Goal: Information Seeking & Learning: Learn about a topic

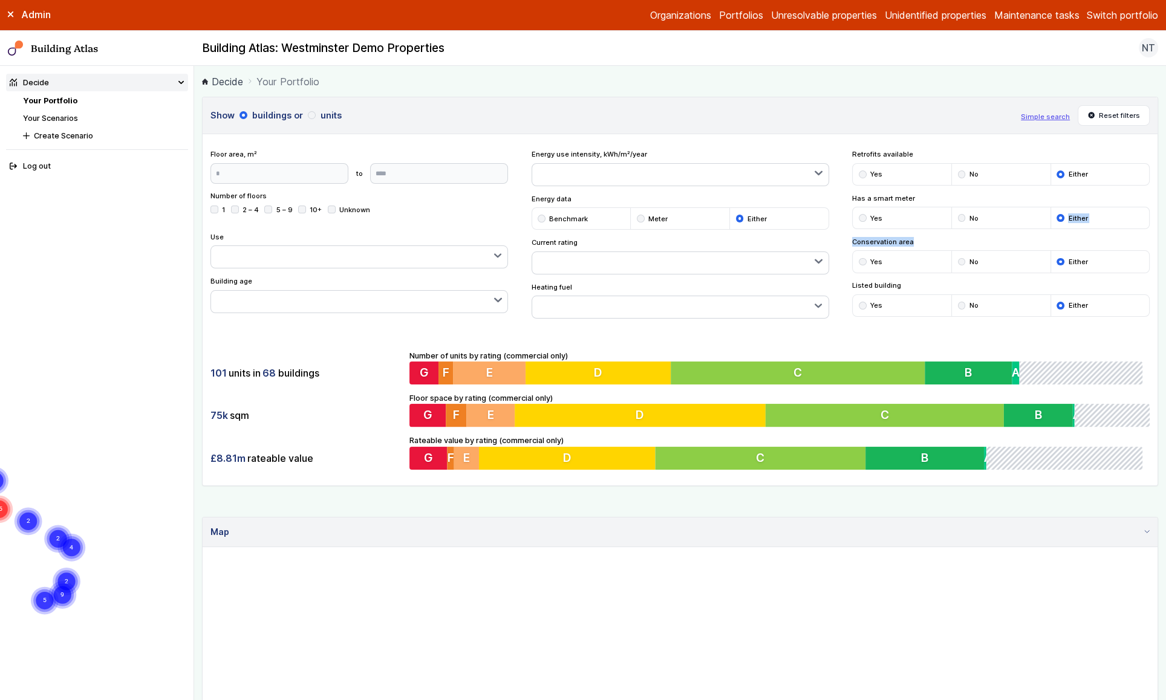
drag, startPoint x: 1163, startPoint y: 204, endPoint x: 1080, endPoint y: 238, distance: 88.7
click at [1080, 238] on main "Decide Your Portfolio Show buildings or units Simple search Reset filters Floor…" at bounding box center [680, 383] width 972 height 634
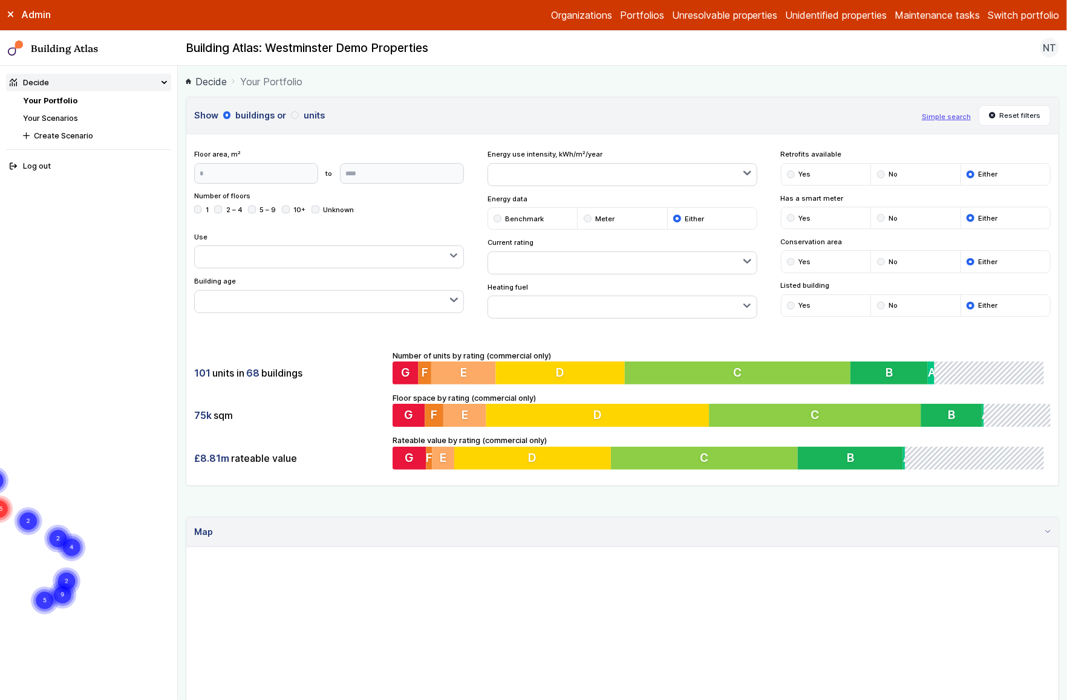
click at [8, 18] on div "Admin" at bounding box center [89, 14] width 178 height 13
click at [10, 17] on icon at bounding box center [11, 14] width 6 height 6
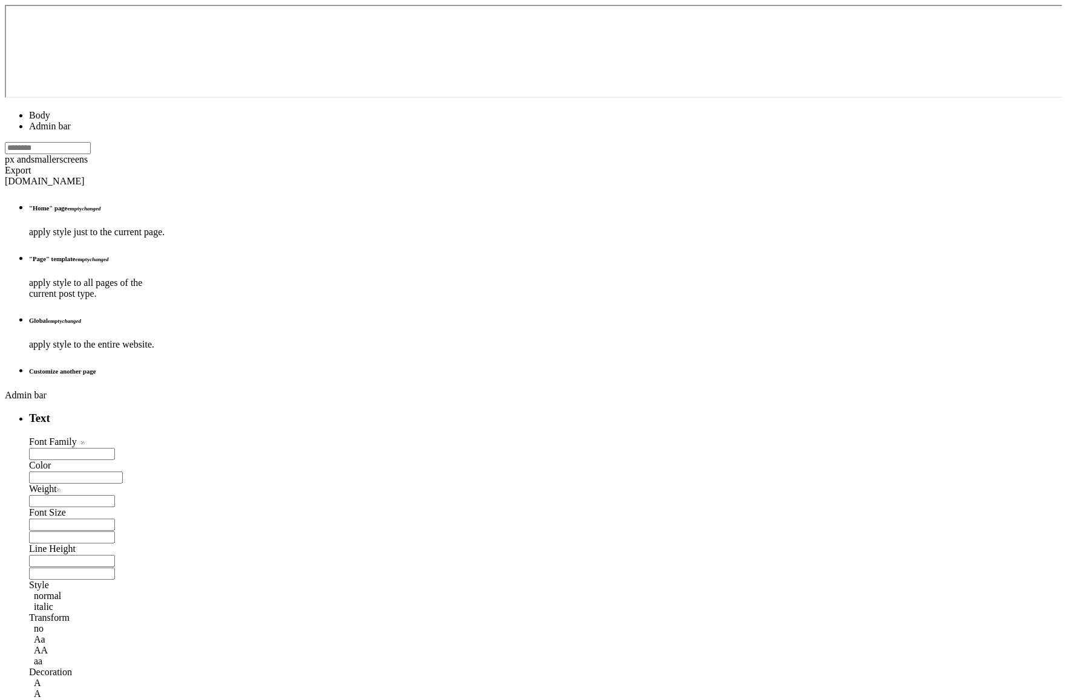
type input "*"
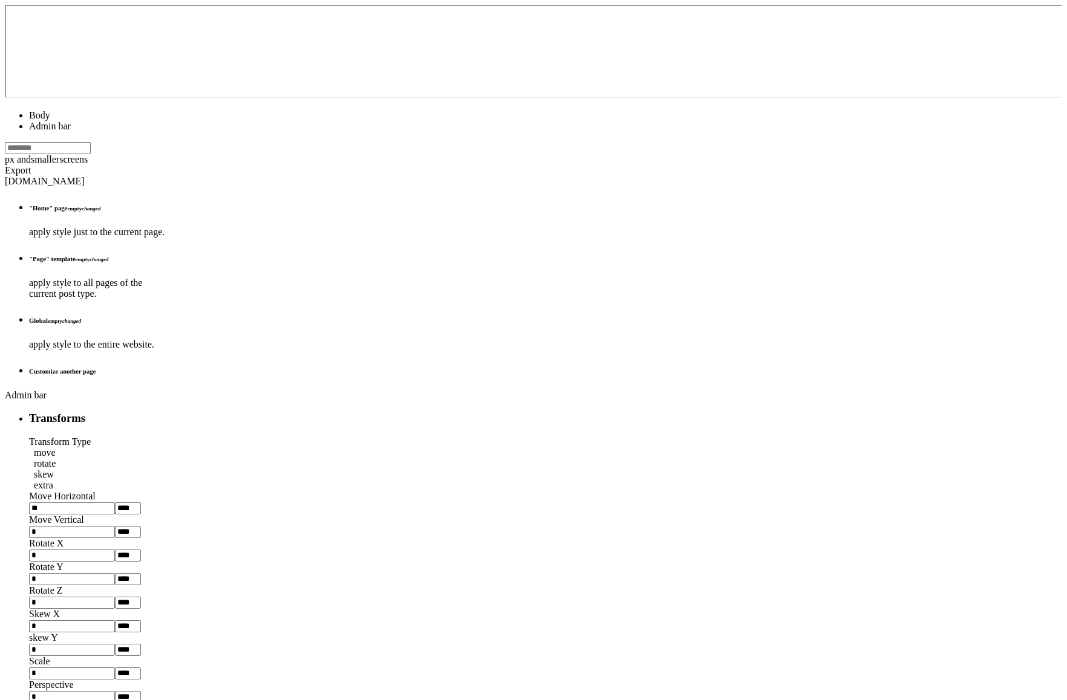
type input "*"
type input "***"
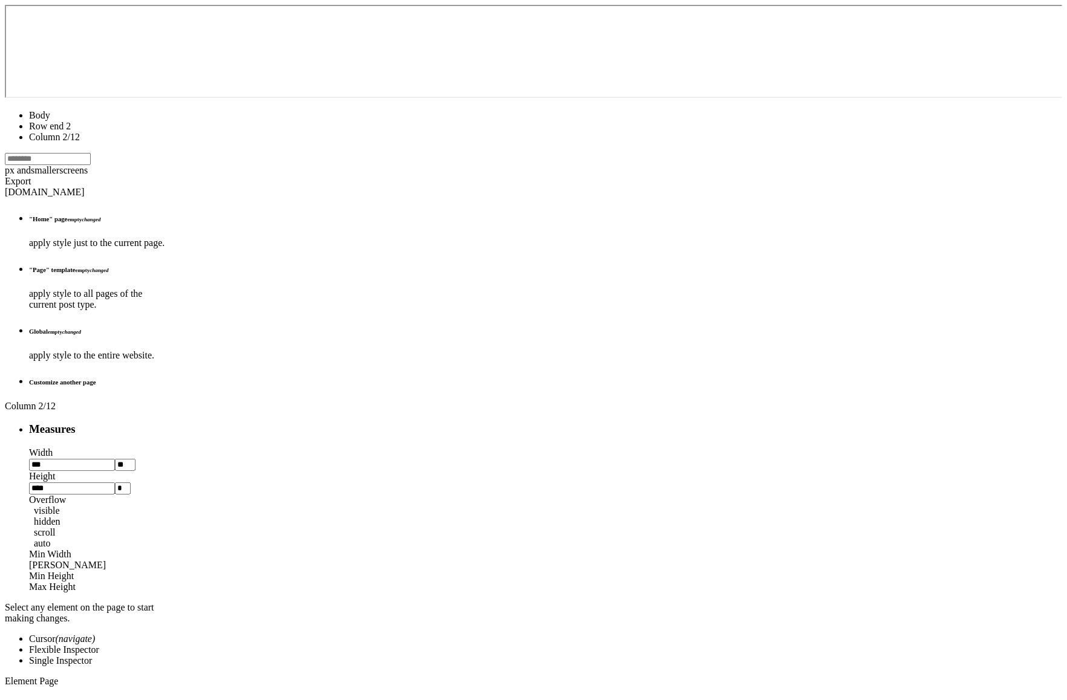
type input "***"
type input "*"
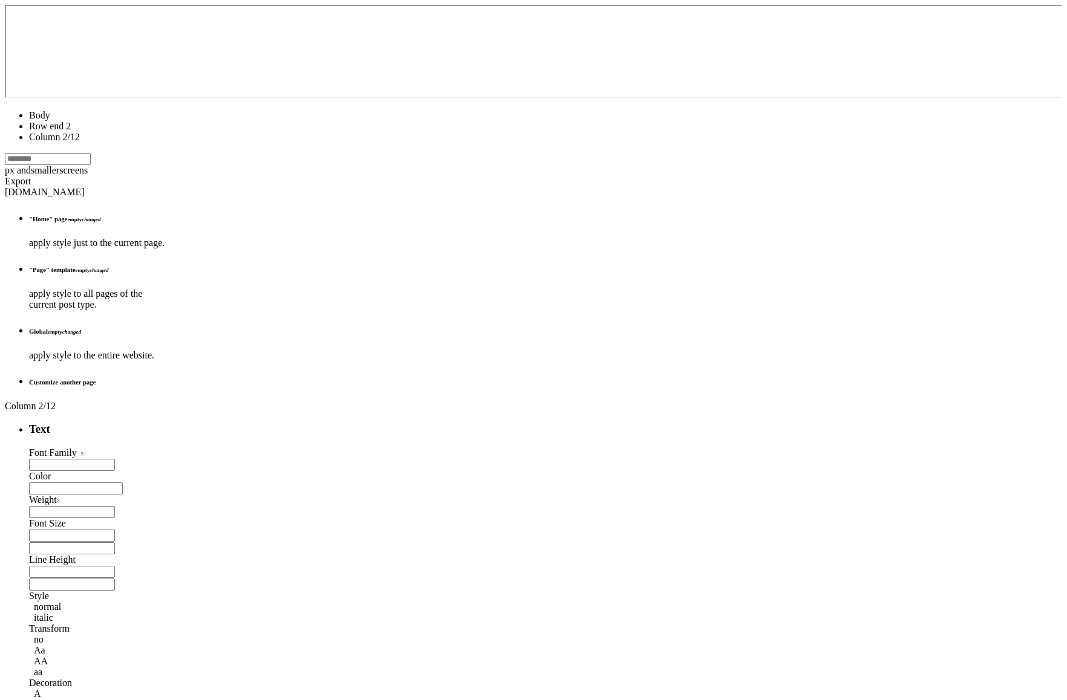
type input "****"
type input "******"
type input "*"
type input "****"
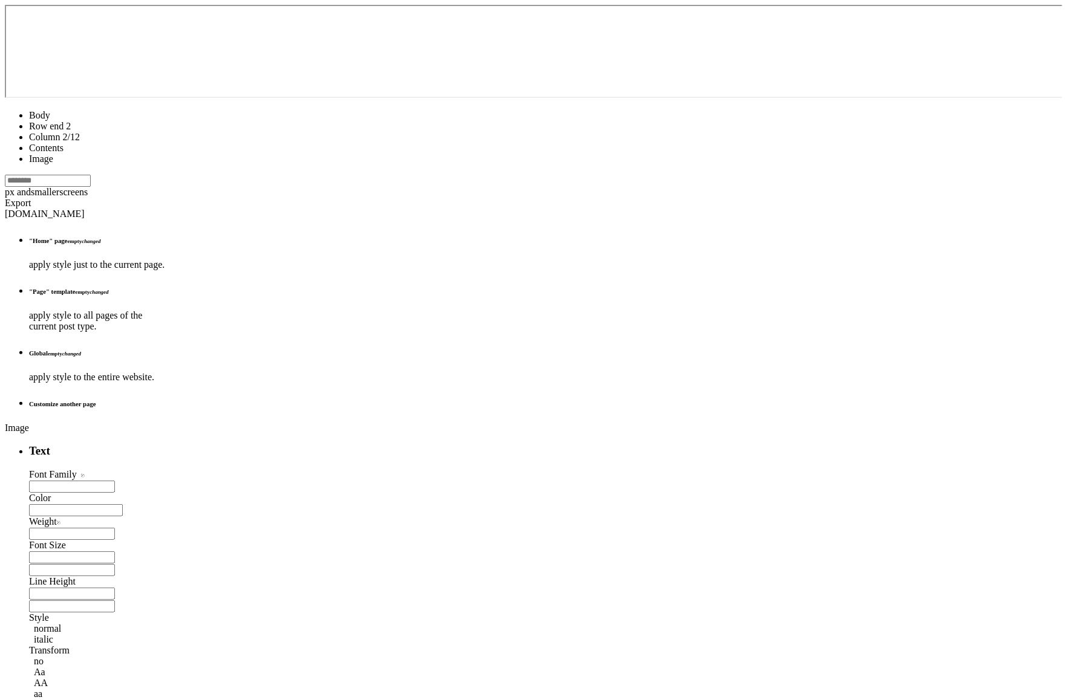
type input "**********"
type input "**"
type input "***"
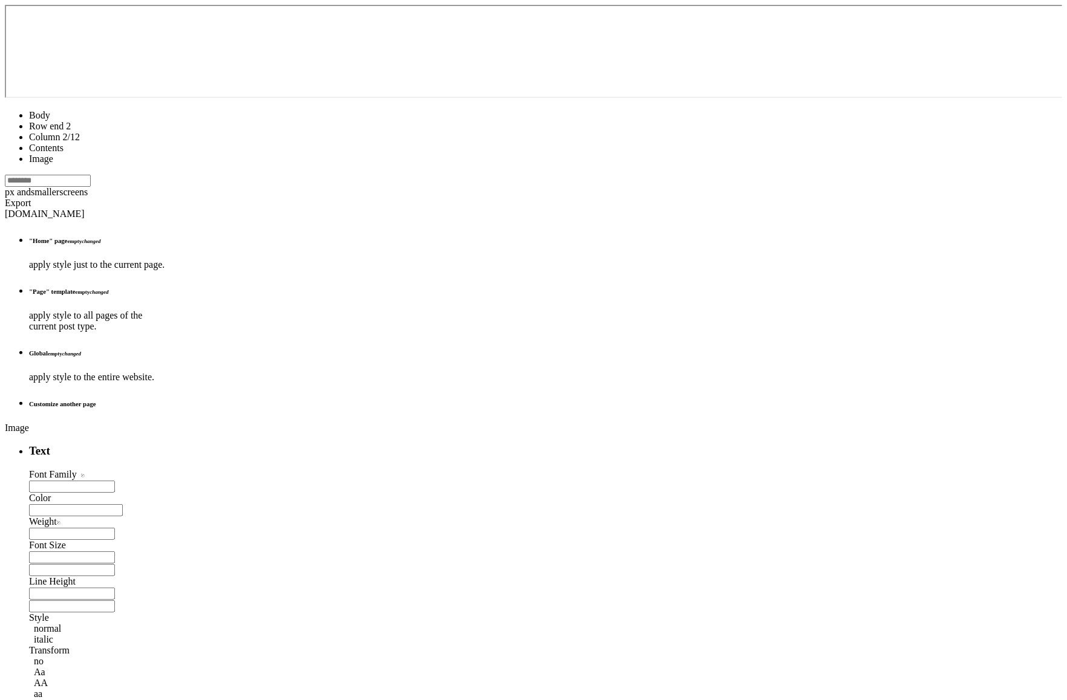
type input "*"
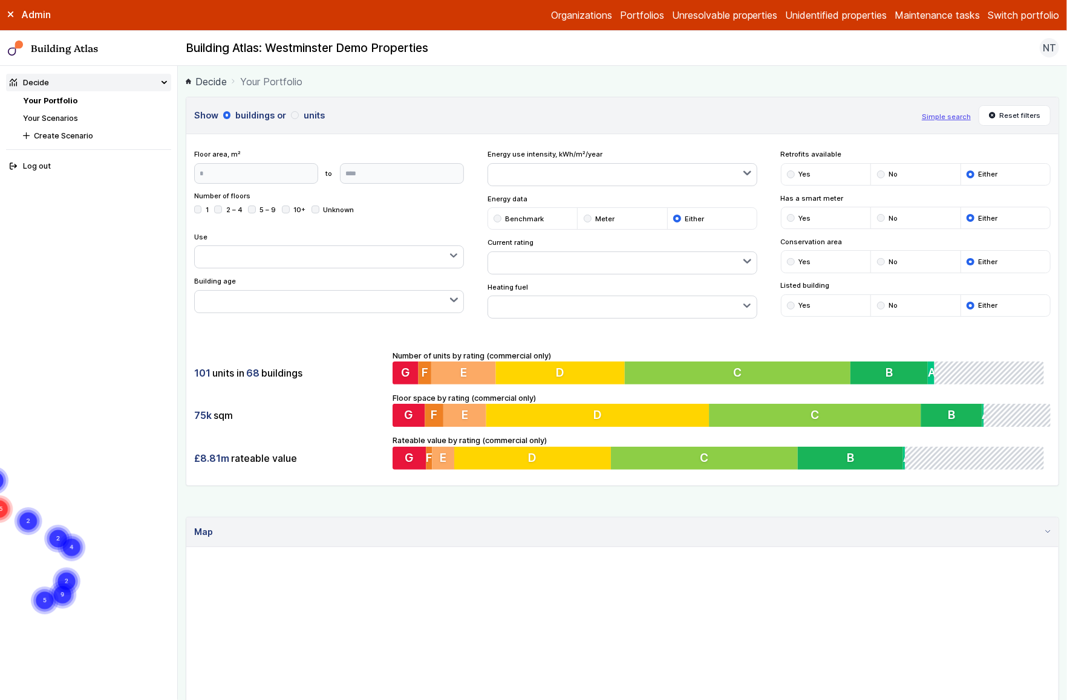
click at [8, 14] on icon at bounding box center [11, 14] width 6 height 6
click at [1058, 53] on button "NT" at bounding box center [1048, 47] width 19 height 19
click at [887, 67] on main "Decide Your Portfolio Show buildings or units Simple search Reset filters Floor…" at bounding box center [622, 383] width 889 height 634
click at [200, 80] on link "Decide" at bounding box center [206, 81] width 41 height 15
click at [1048, 45] on span "NT" at bounding box center [1048, 48] width 13 height 15
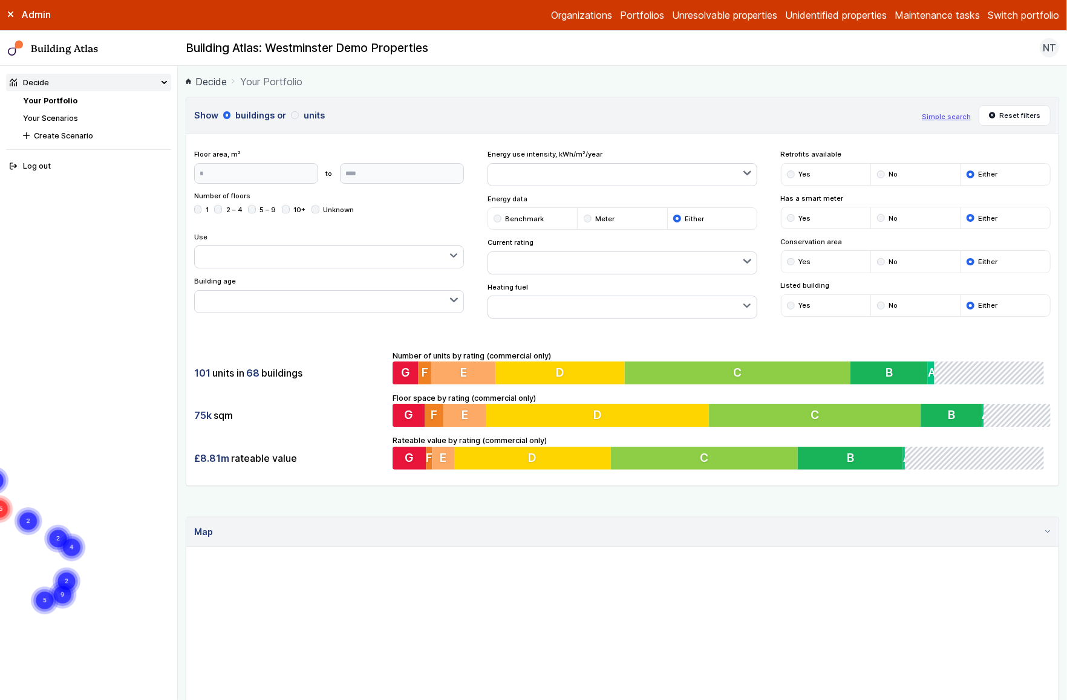
click at [1048, 29] on div "Admin Organizations Portfolios Unresolvable properties Unidentified properties …" at bounding box center [533, 15] width 1067 height 31
click at [1047, 21] on div "Admin Organizations Portfolios Unresolvable properties Unidentified properties …" at bounding box center [533, 15] width 1067 height 31
click at [561, 14] on div "Admin Organizations Portfolios Unresolvable properties Unidentified properties …" at bounding box center [533, 15] width 1067 height 31
click at [0, 0] on label "Admin" at bounding box center [0, 0] width 0 height 0
click at [1018, 12] on button "Switch portfolio" at bounding box center [1022, 15] width 71 height 15
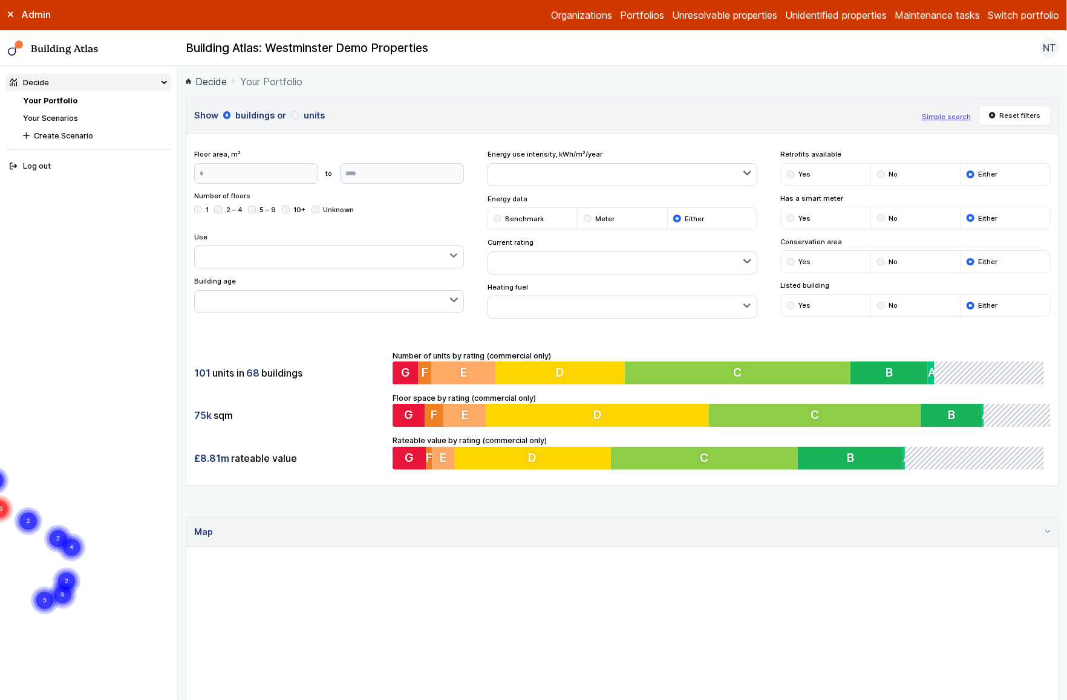
scroll to position [290, 0]
click at [0, 0] on button "Westminster Demo Properties" at bounding box center [0, 0] width 0 height 0
click at [1050, 44] on span "NT" at bounding box center [1048, 48] width 13 height 15
click at [1042, 20] on button "Switch portfolio" at bounding box center [1022, 15] width 71 height 15
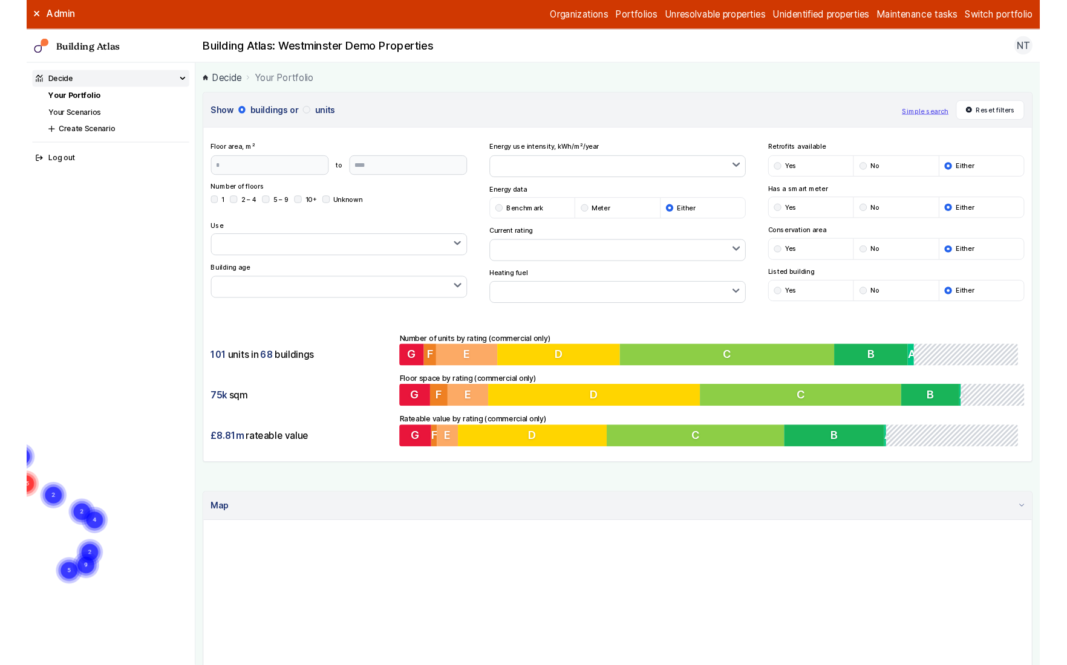
scroll to position [409, 0]
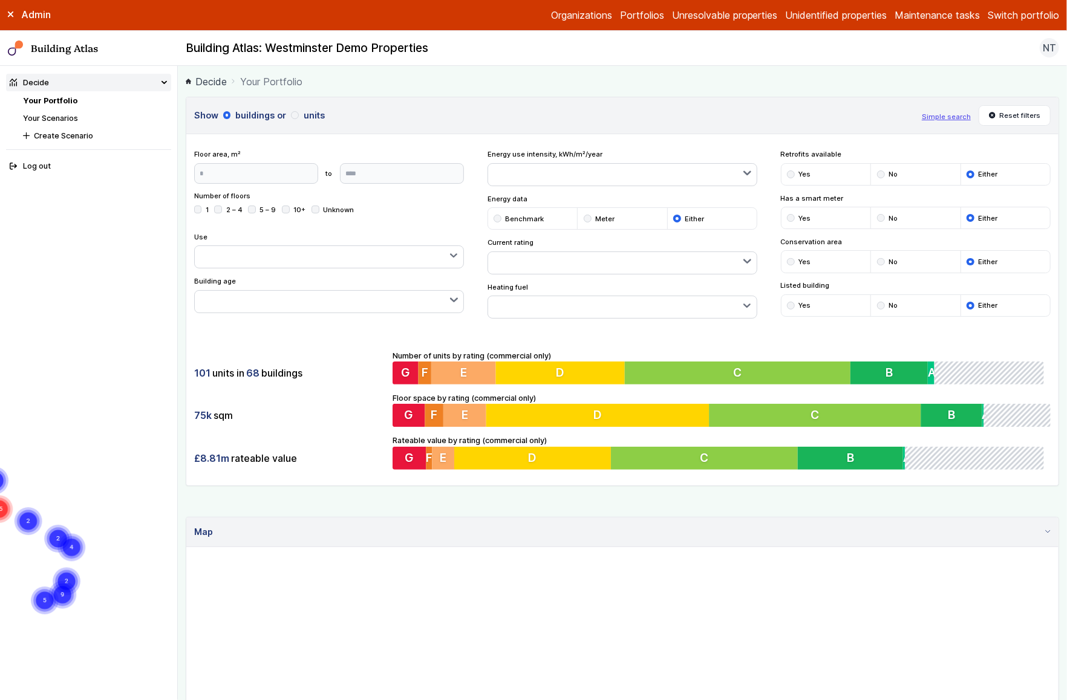
click at [0, 0] on button "Westminster LA" at bounding box center [0, 0] width 0 height 0
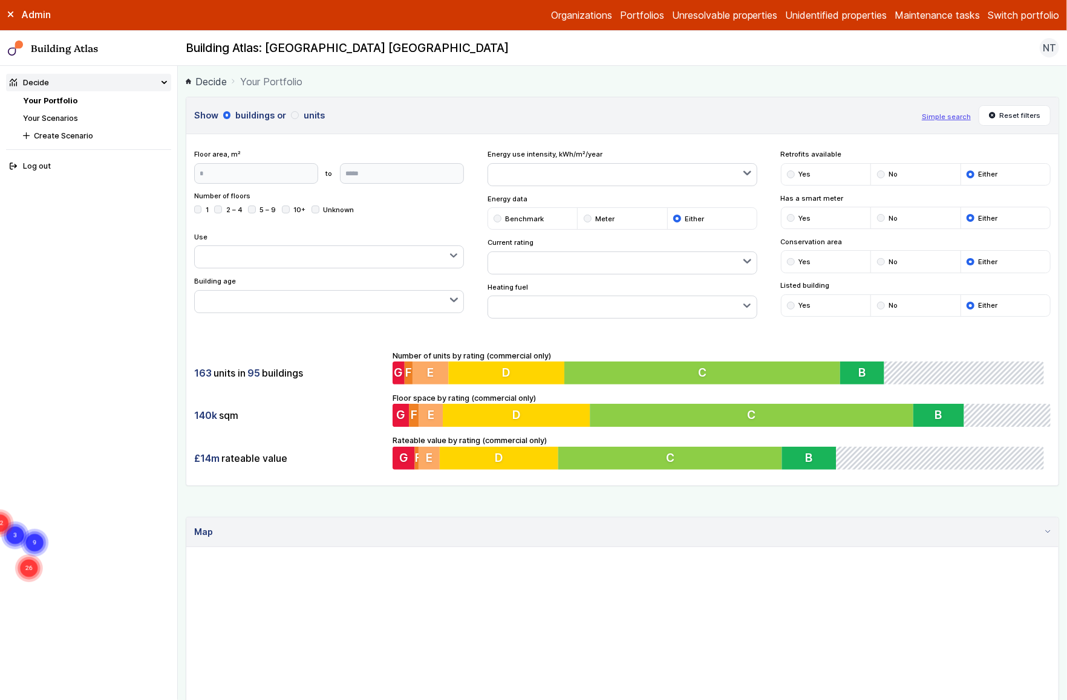
click at [1025, 12] on button "Switch portfolio" at bounding box center [1022, 15] width 71 height 15
click at [0, 0] on button "GP surgeries" at bounding box center [0, 0] width 0 height 0
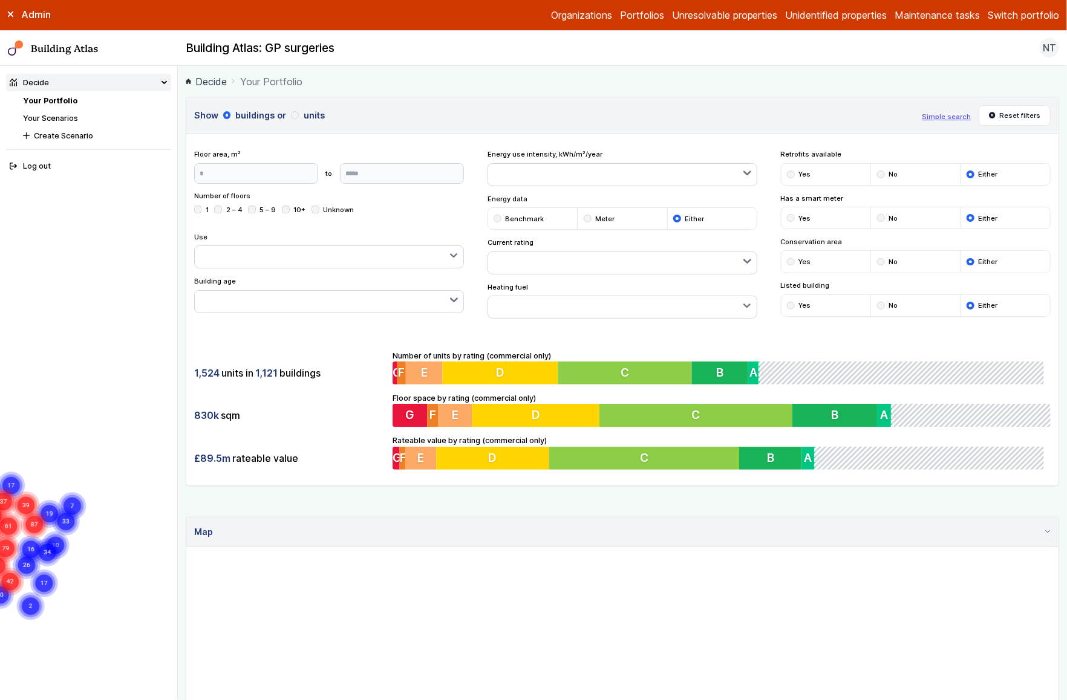
click at [10, 15] on icon at bounding box center [11, 14] width 6 height 6
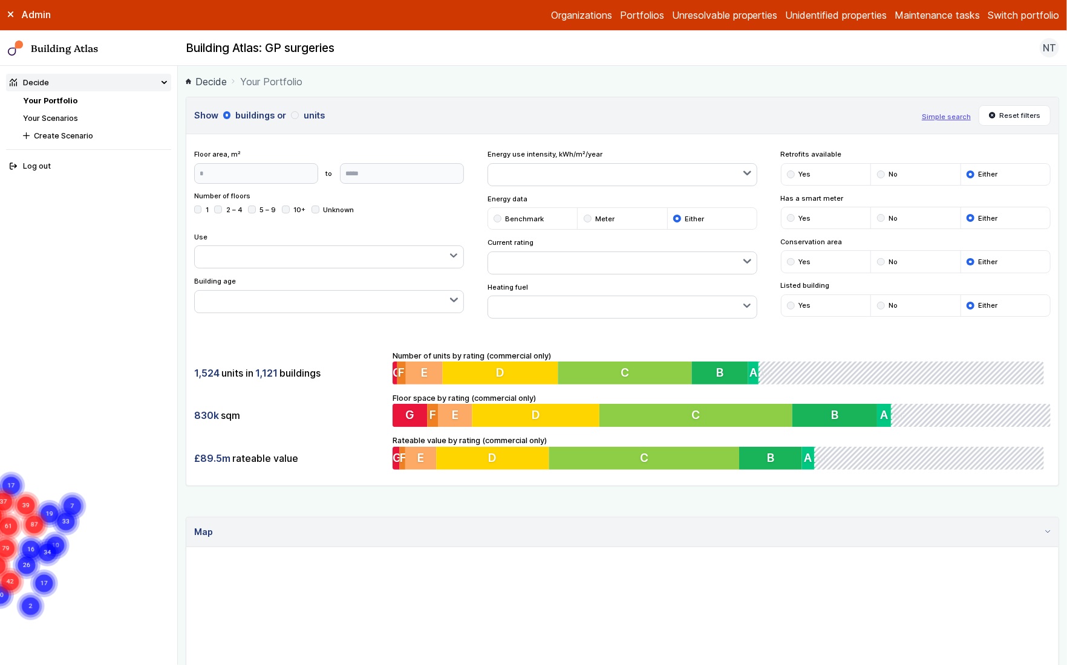
click at [416, 48] on div "Building Atlas: GP surgeries NT Log out" at bounding box center [622, 47] width 889 height 19
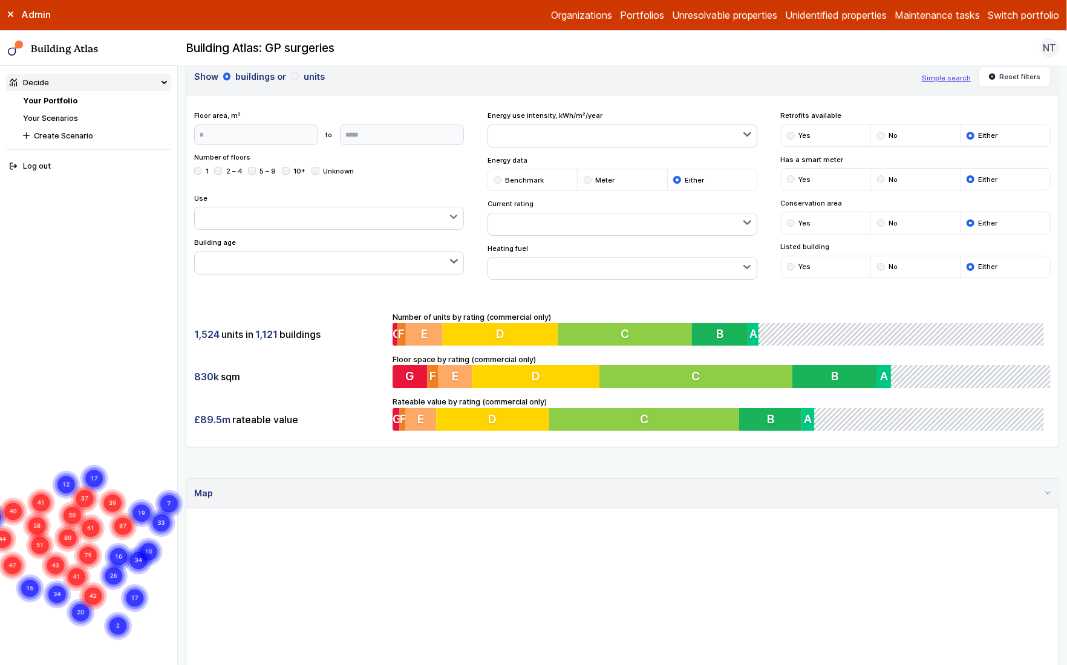
scroll to position [33, 0]
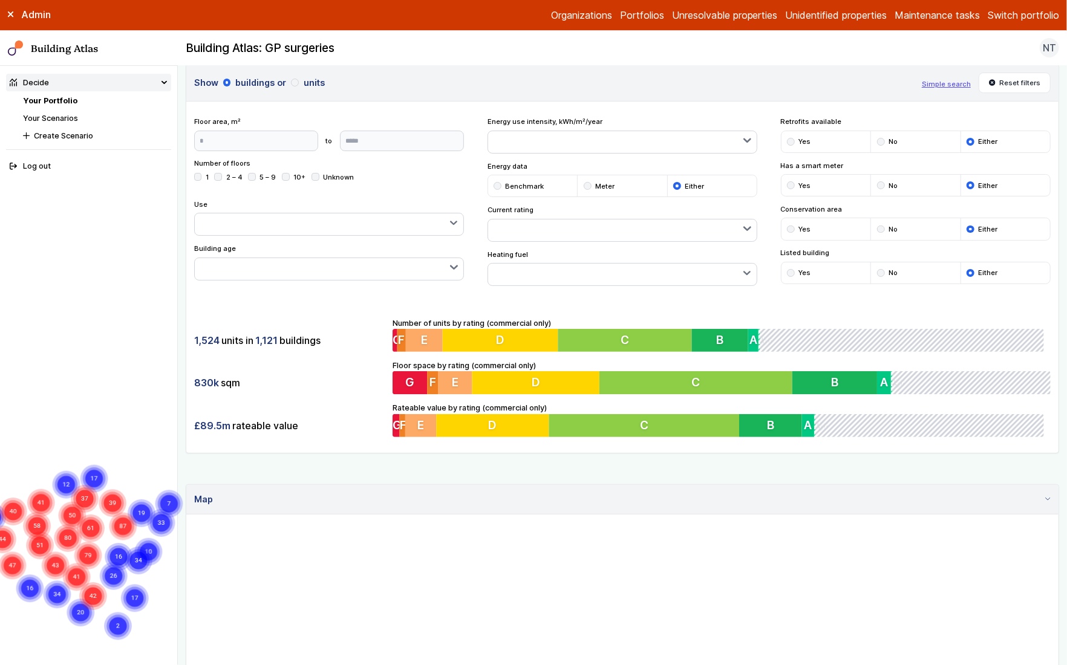
click at [608, 138] on button "button" at bounding box center [622, 142] width 269 height 22
click at [528, 219] on button "button" at bounding box center [622, 230] width 269 height 22
click at [619, 201] on div "Energy use intensity, kWh/m²/year Under 50 50 – 100 101 – 150 151 – 200 201 – 2…" at bounding box center [622, 201] width 270 height 169
click at [578, 265] on button "button" at bounding box center [622, 275] width 269 height 22
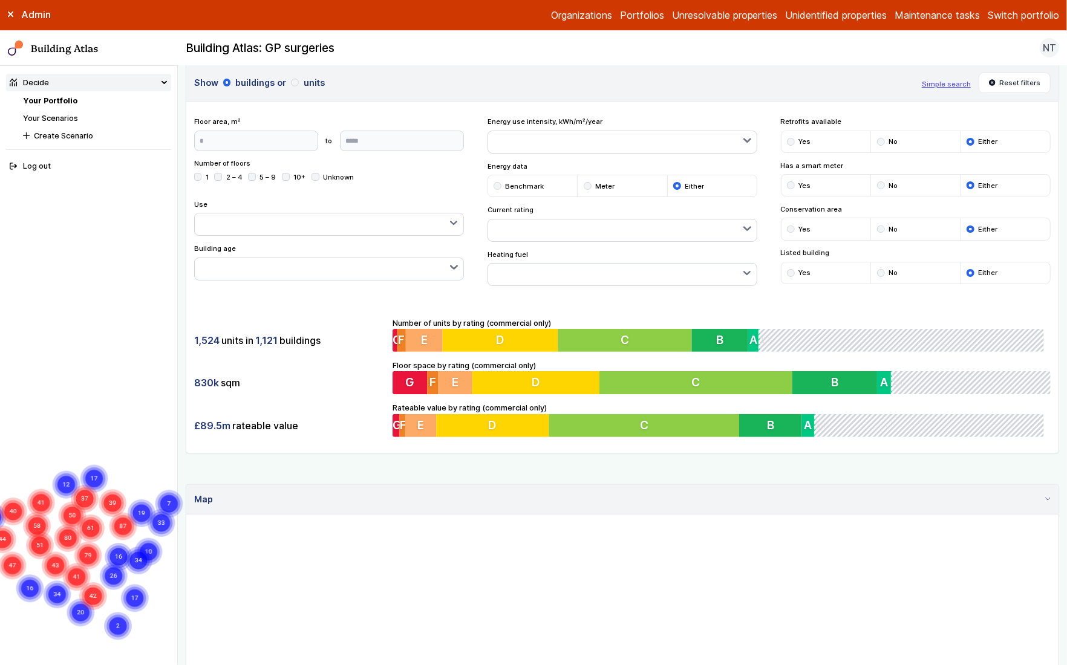
click at [297, 270] on button "button" at bounding box center [329, 269] width 269 height 22
click at [314, 219] on button "button" at bounding box center [329, 224] width 269 height 22
click at [382, 167] on div "Number of floors 1 2 – 4 5 – 9 10+ Unknown" at bounding box center [329, 174] width 270 height 33
click at [793, 226] on div "submit" at bounding box center [791, 230] width 8 height 8
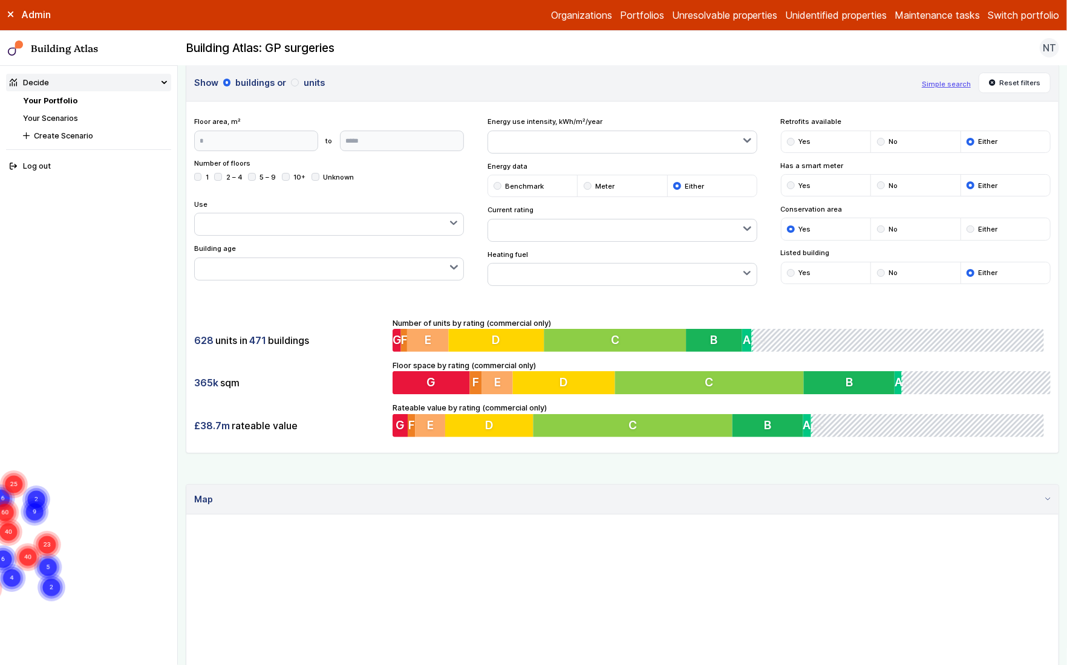
click at [683, 271] on button "button" at bounding box center [622, 275] width 269 height 22
click at [0, 0] on span "Gas" at bounding box center [0, 0] width 0 height 0
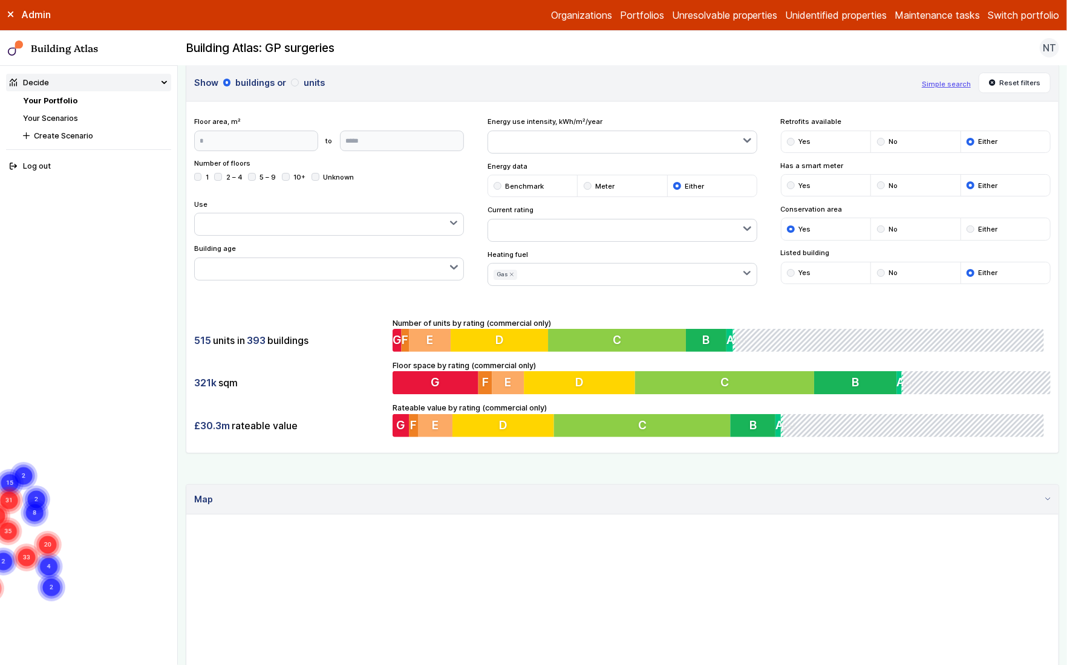
click at [345, 312] on div "515 units in 393 buildings 321k sqm £30.3m rateable value Number of units by ra…" at bounding box center [622, 377] width 872 height 151
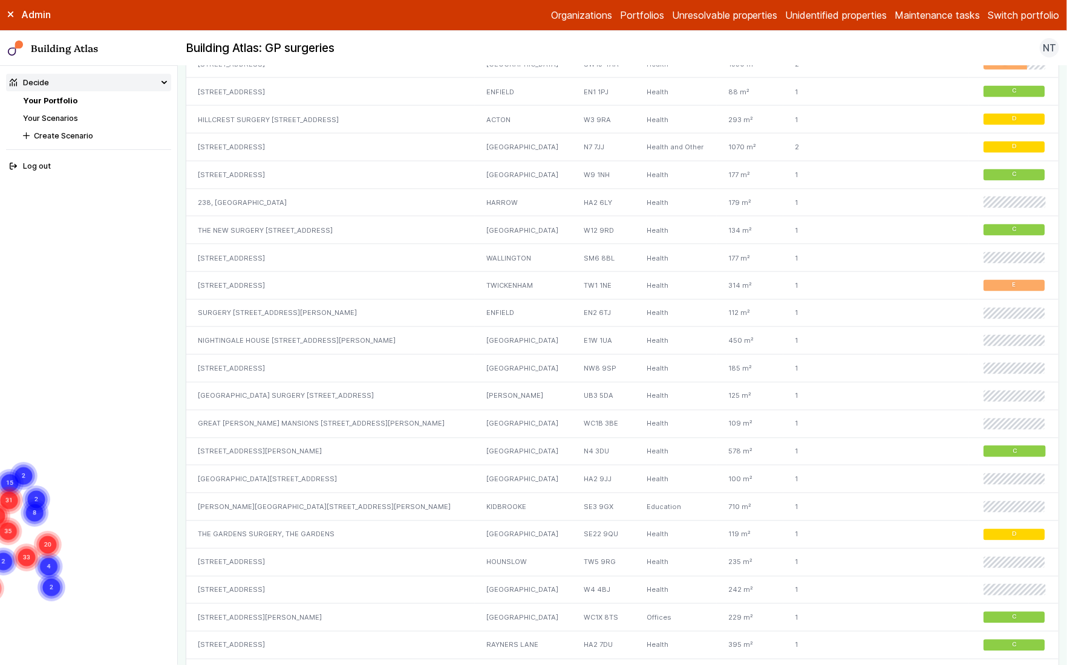
scroll to position [971, 0]
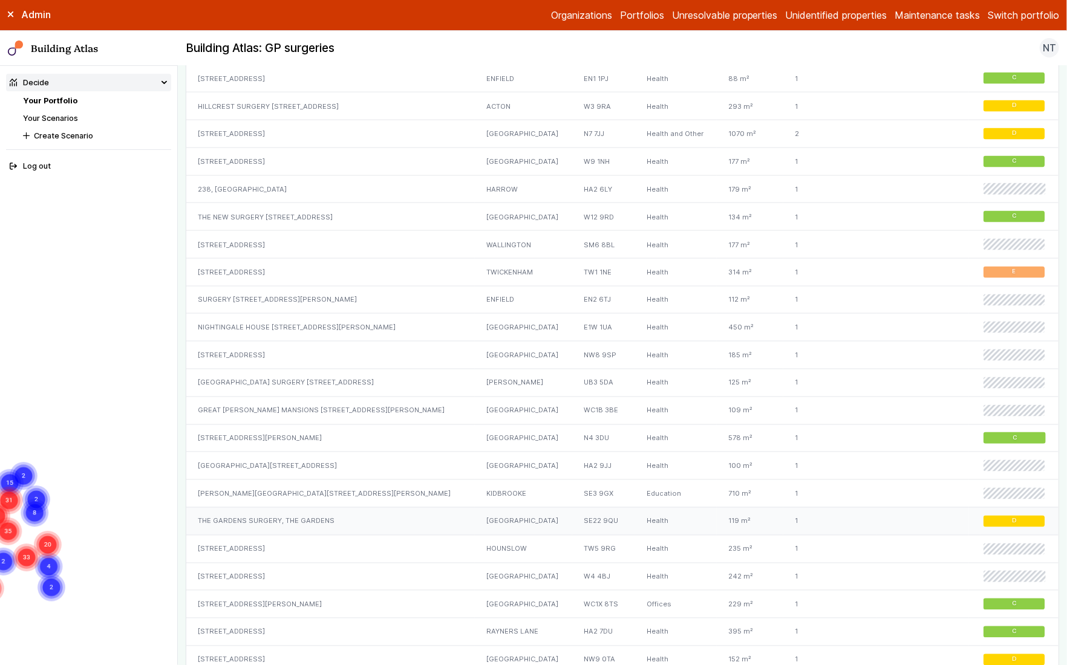
click at [399, 510] on div "THE GARDENS SURGERY, THE GARDENS" at bounding box center [330, 521] width 288 height 28
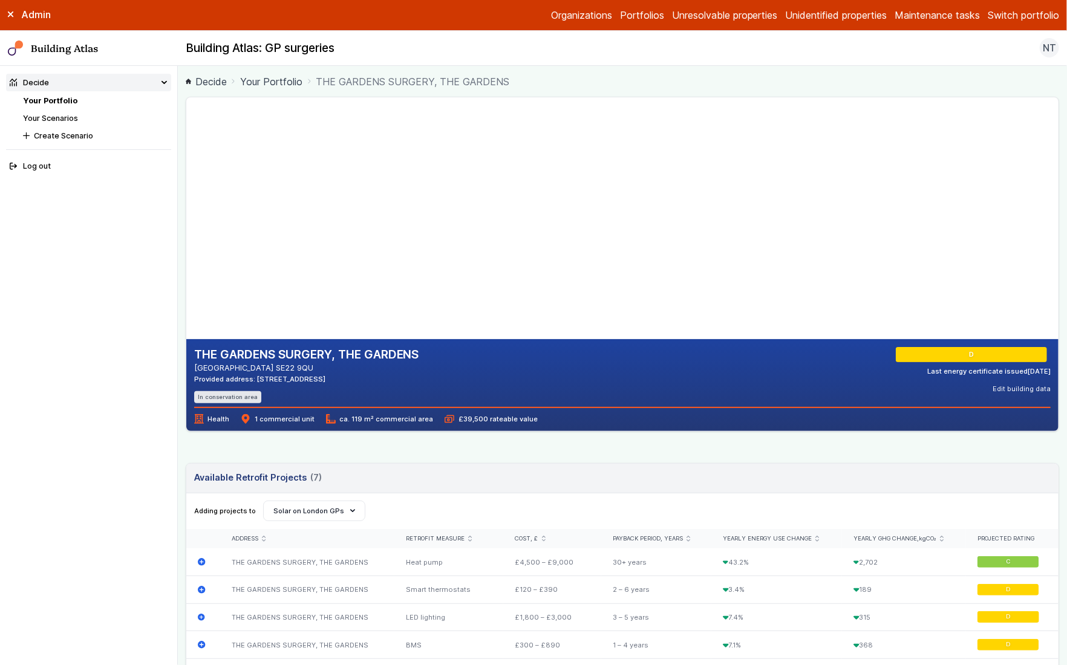
drag, startPoint x: 415, startPoint y: 240, endPoint x: 435, endPoint y: 236, distance: 19.7
click at [186, 236] on gmp-map-3d at bounding box center [186, 218] width 0 height 242
drag, startPoint x: 459, startPoint y: 250, endPoint x: 430, endPoint y: 250, distance: 29.0
click at [186, 250] on gmp-map-3d at bounding box center [186, 218] width 0 height 242
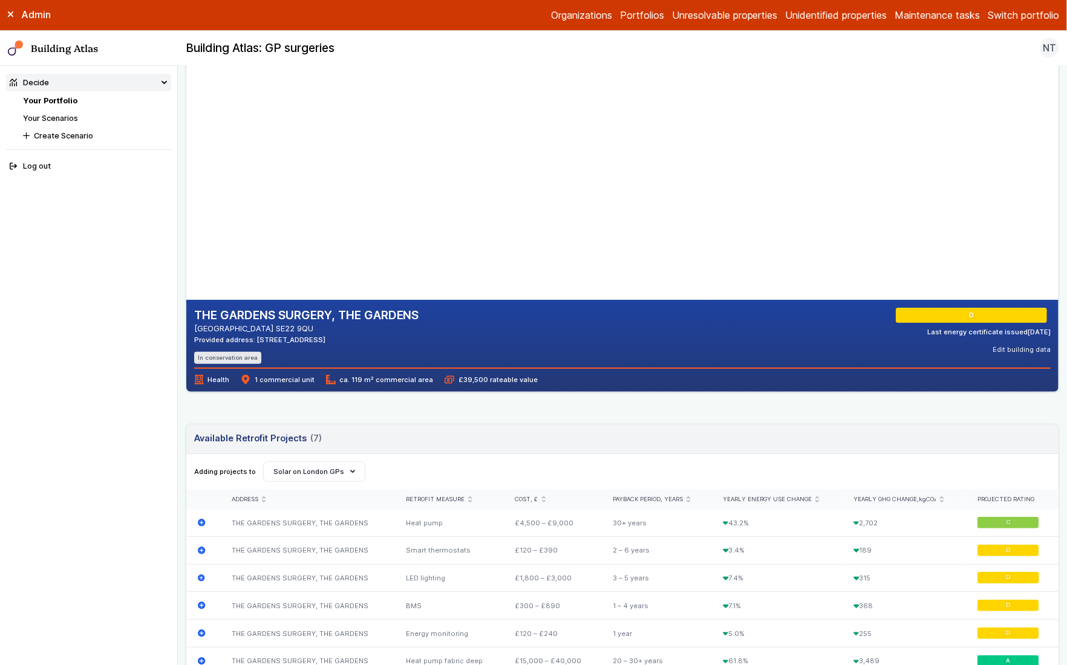
scroll to position [41, 0]
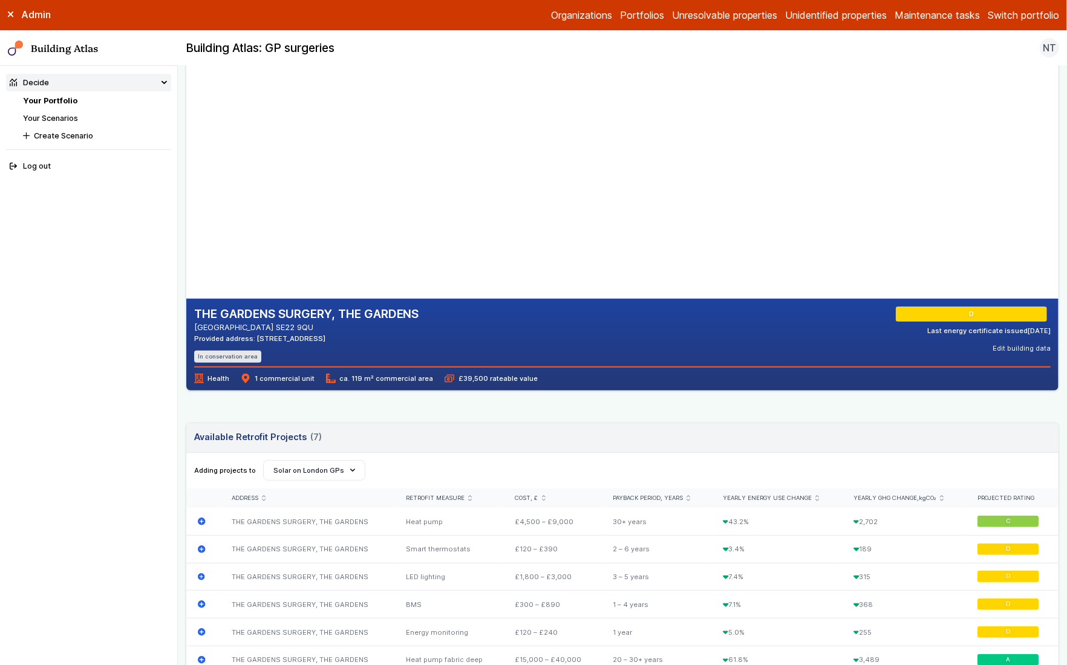
drag, startPoint x: 213, startPoint y: 377, endPoint x: 520, endPoint y: 374, distance: 307.2
click at [519, 373] on div "Health 1 commercial unit ca. 119 m² commercial area £39,500 rateable value" at bounding box center [622, 374] width 857 height 17
click at [520, 374] on span "£39,500 rateable value" at bounding box center [490, 379] width 93 height 10
click at [480, 375] on span "£39,500 rateable value" at bounding box center [490, 379] width 93 height 10
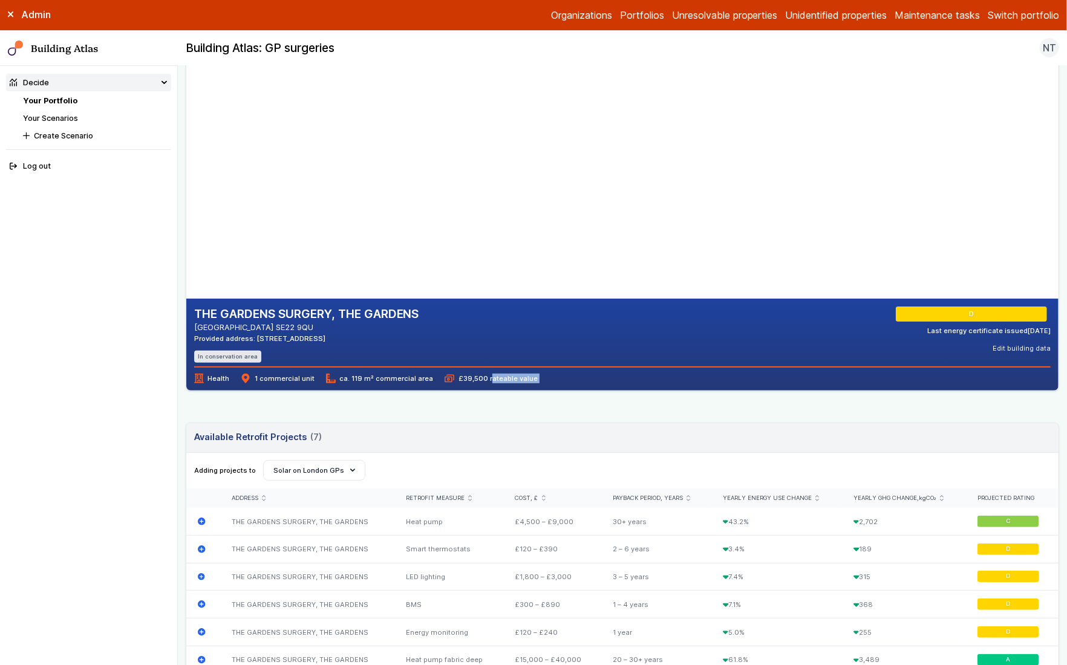
click at [480, 375] on span "£39,500 rateable value" at bounding box center [490, 379] width 93 height 10
click at [498, 377] on span "£39,500 rateable value" at bounding box center [490, 379] width 93 height 10
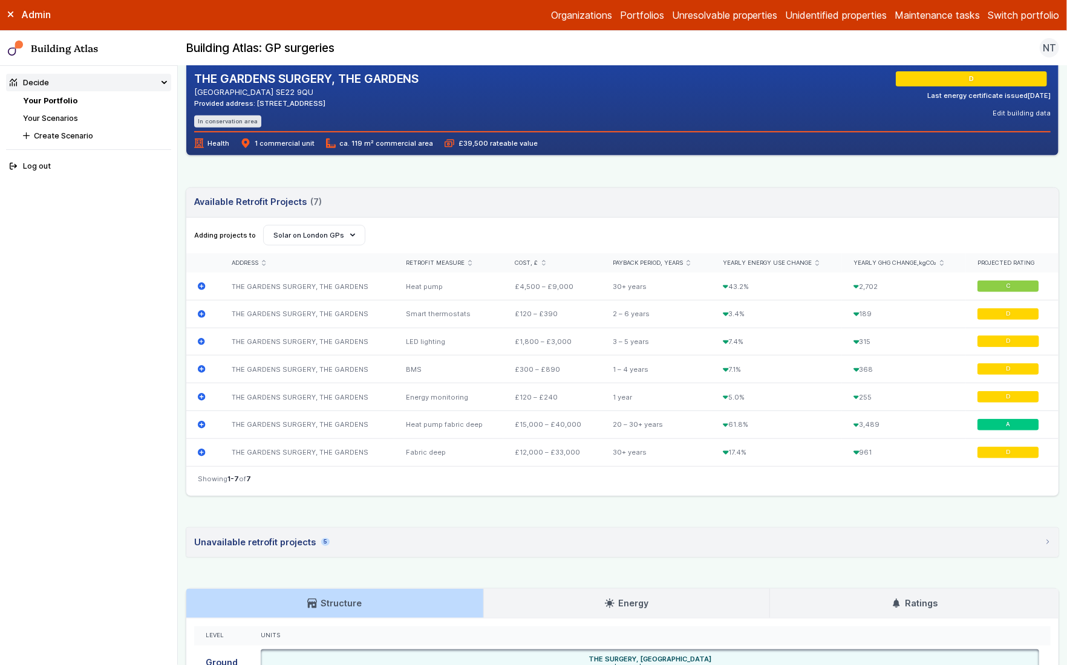
scroll to position [463, 0]
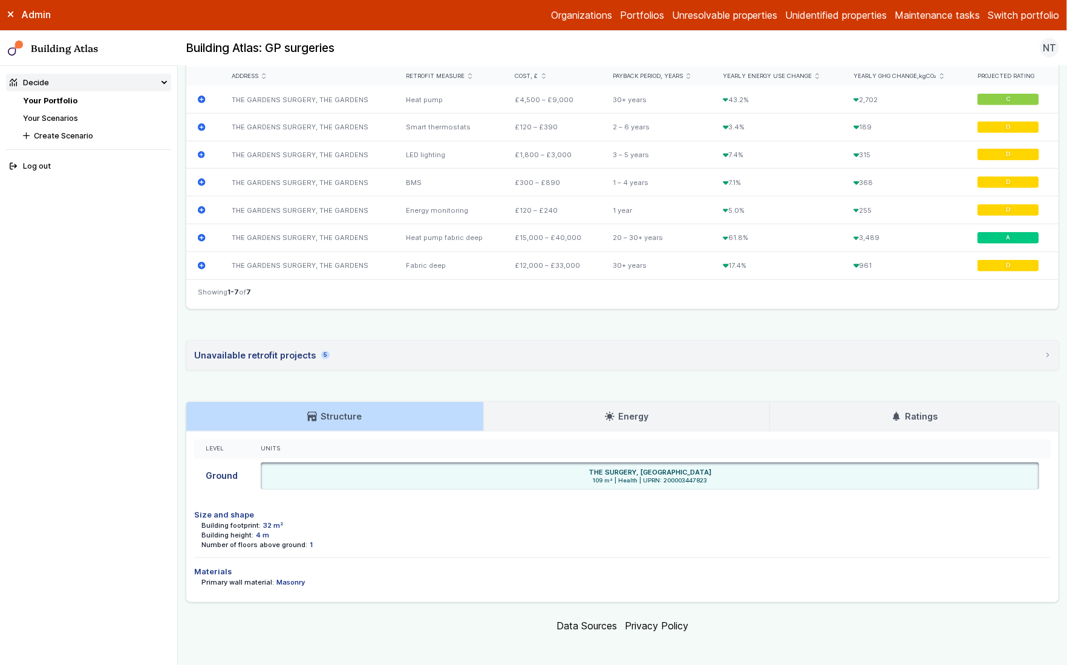
drag, startPoint x: 211, startPoint y: 517, endPoint x: 318, endPoint y: 540, distance: 109.5
click at [318, 540] on dl "Building footprint: 32 m² Building height: 4 m Number of floors above ground: 1" at bounding box center [625, 535] width 849 height 29
click at [318, 540] on div "Number of floors above ground: 1" at bounding box center [625, 545] width 849 height 10
click at [246, 577] on dt "Primary wall material:" at bounding box center [237, 582] width 73 height 10
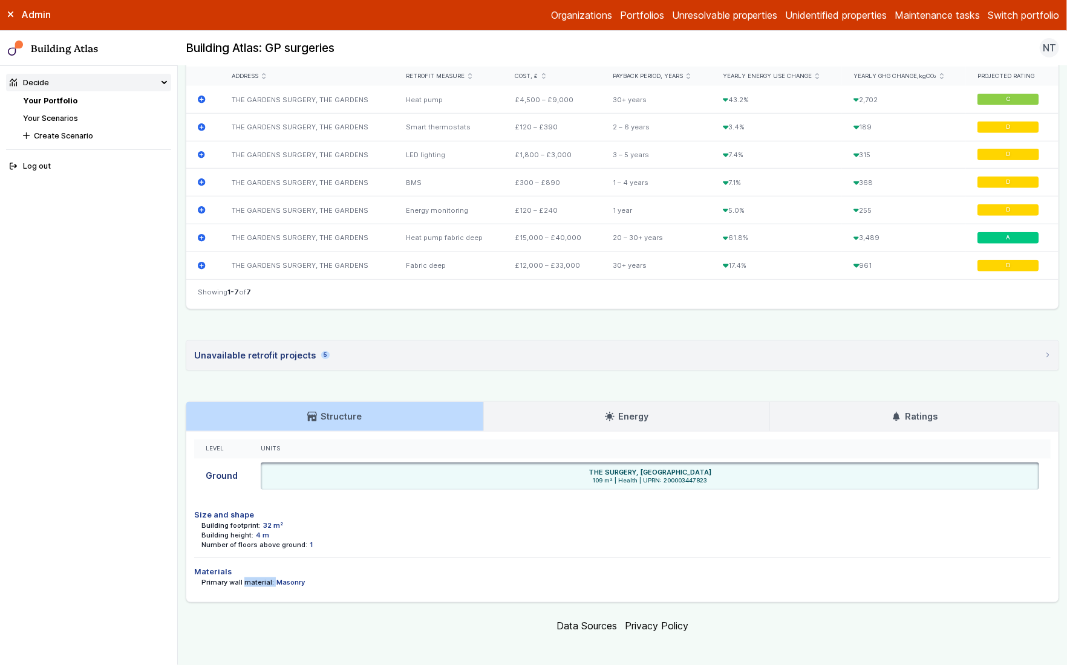
click at [246, 577] on dt "Primary wall material:" at bounding box center [237, 582] width 73 height 10
click at [539, 413] on link "Energy" at bounding box center [627, 416] width 286 height 29
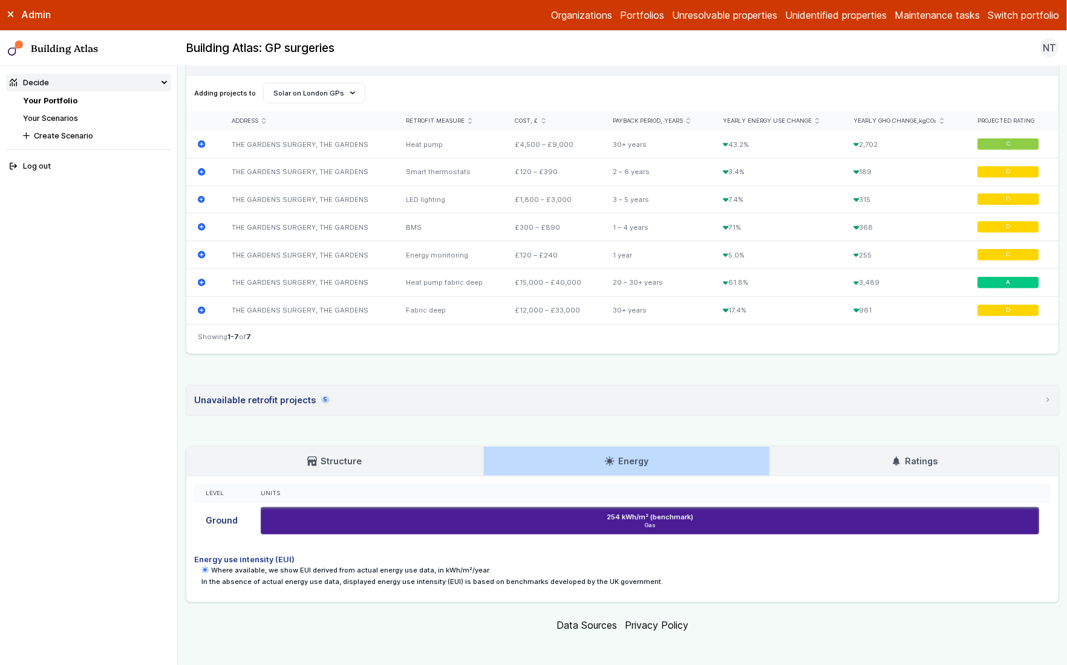
drag, startPoint x: 414, startPoint y: 575, endPoint x: 599, endPoint y: 577, distance: 184.4
click at [599, 577] on p "In the absence of actual energy use data, displayed energy use intensity (EUI) …" at bounding box center [625, 582] width 849 height 10
click at [932, 455] on h3 "Ratings" at bounding box center [914, 461] width 46 height 13
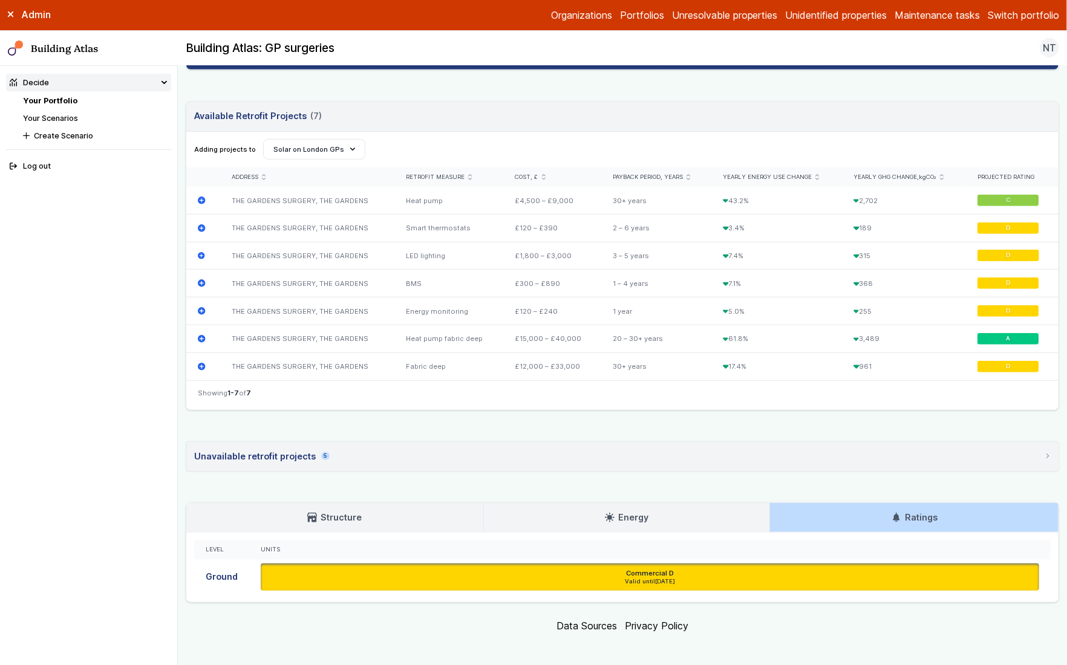
click at [382, 513] on link "Structure" at bounding box center [334, 517] width 297 height 29
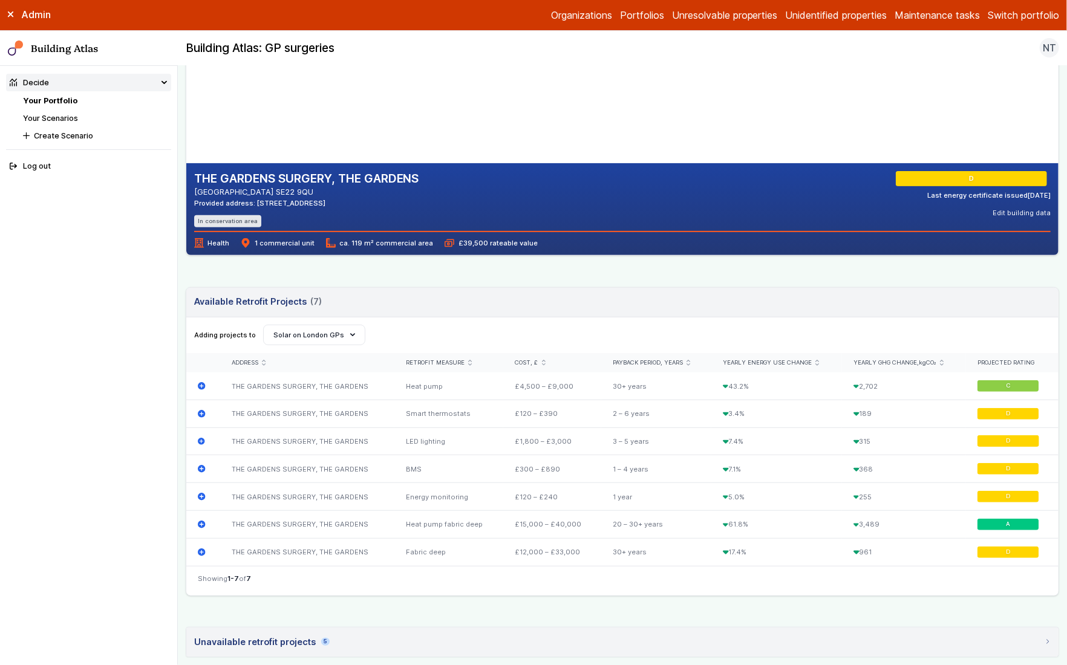
scroll to position [185, 0]
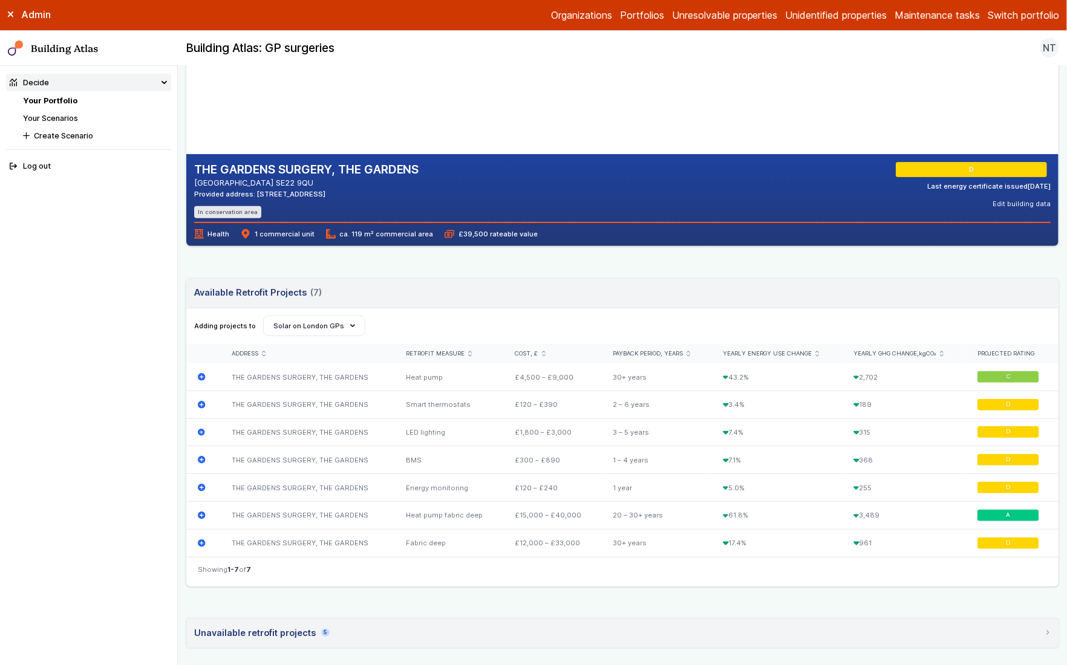
click at [69, 115] on link "Your Scenarios" at bounding box center [50, 118] width 55 height 9
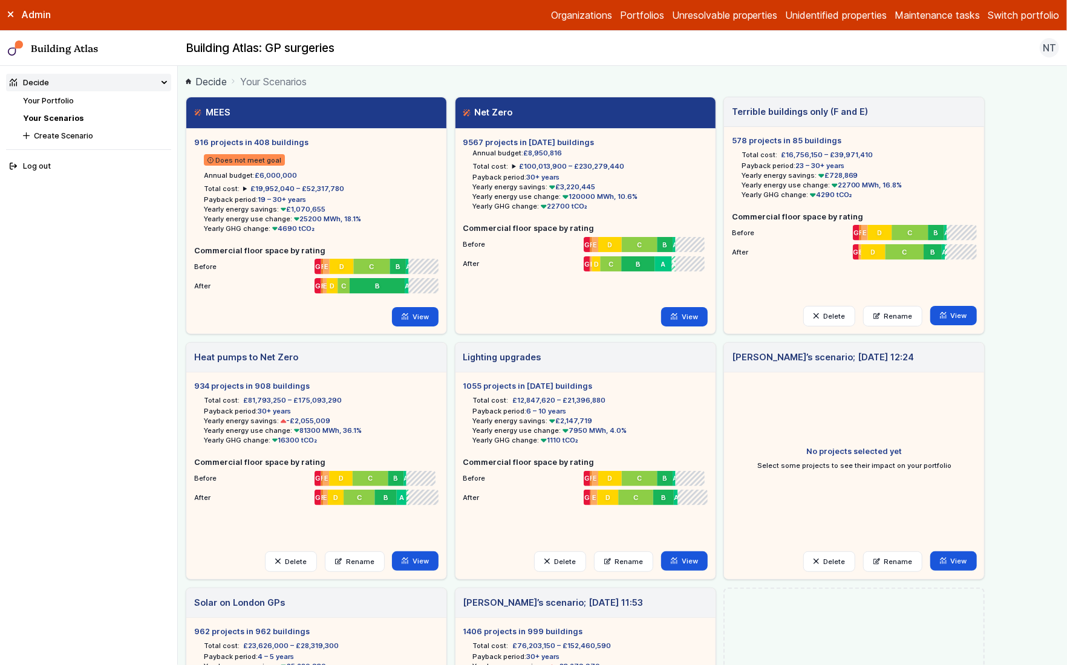
click at [255, 186] on span "£19,952,040 – £52,317,780" at bounding box center [297, 188] width 94 height 8
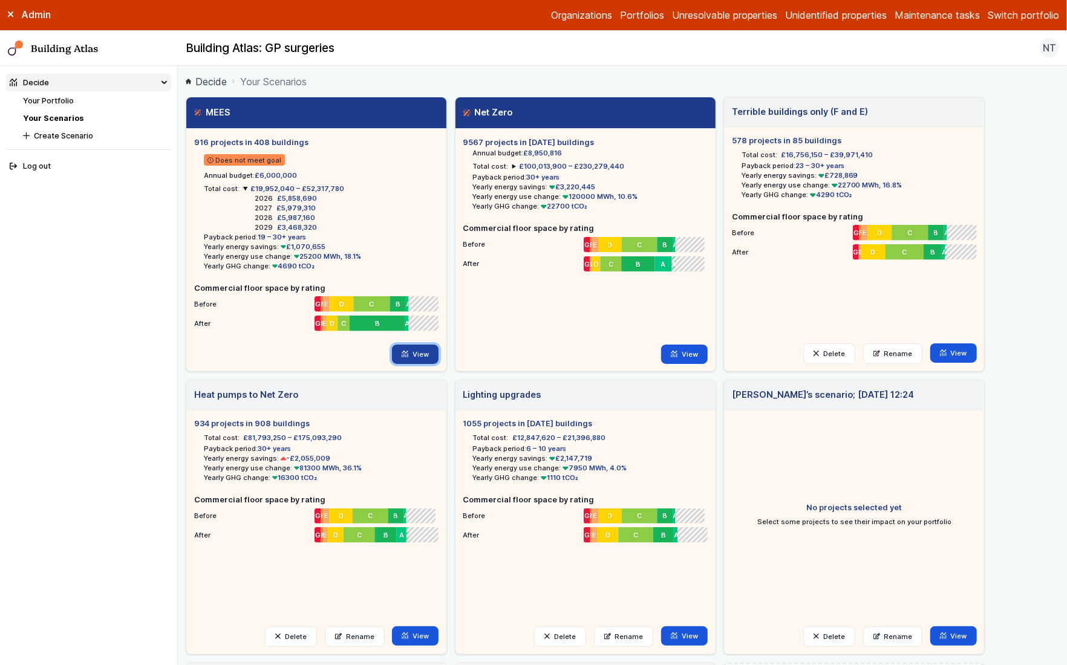
click at [410, 356] on link "View" at bounding box center [415, 354] width 47 height 19
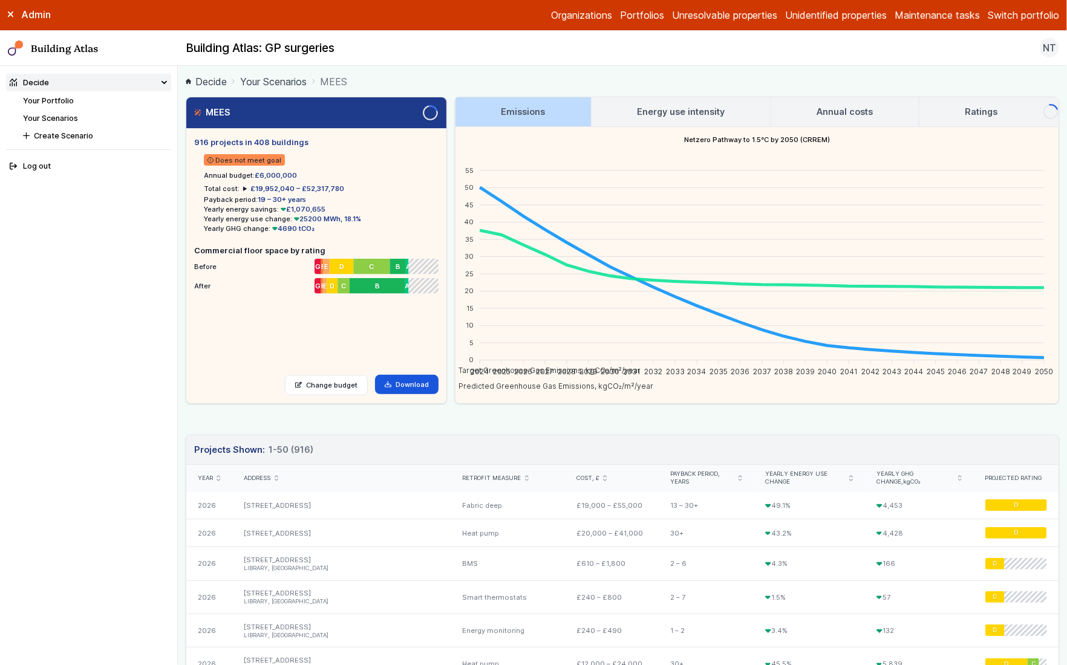
drag, startPoint x: 190, startPoint y: 143, endPoint x: 276, endPoint y: 141, distance: 85.9
click at [276, 141] on div "916 projects in 408 buildings Does not meet goal Annual budget: £6,000,000 Tota…" at bounding box center [316, 266] width 260 height 274
click at [276, 141] on h5 "916 projects in 408 buildings" at bounding box center [316, 142] width 244 height 11
drag, startPoint x: 218, startPoint y: 160, endPoint x: 257, endPoint y: 160, distance: 38.7
click at [257, 160] on span "Does not meet goal" at bounding box center [245, 159] width 82 height 11
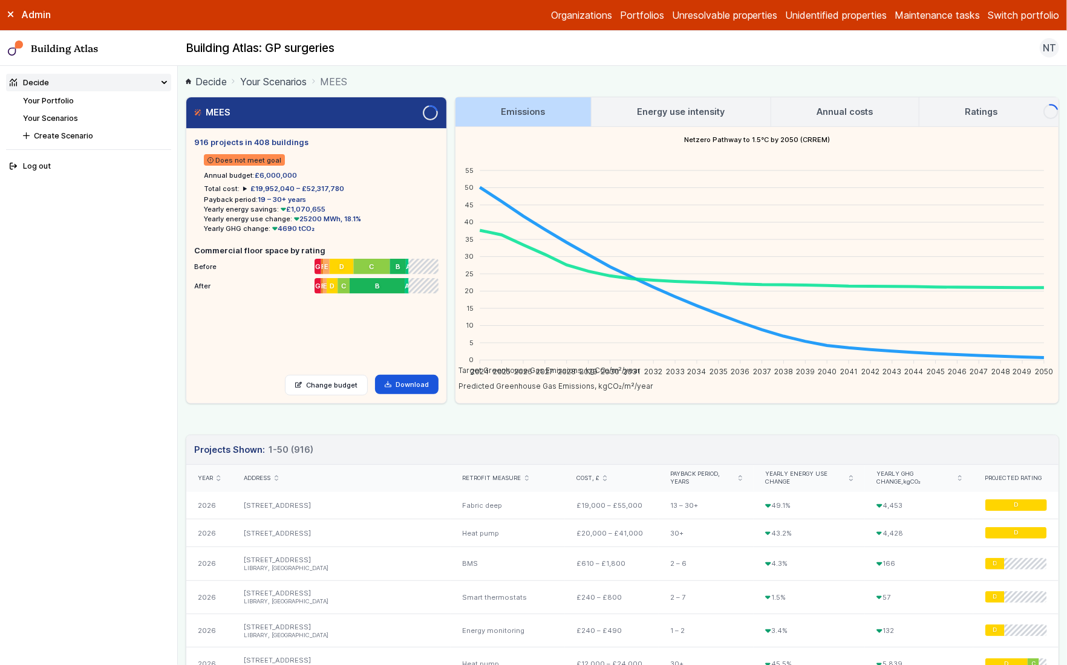
click at [323, 158] on li "Does not meet goal" at bounding box center [321, 159] width 235 height 22
click at [691, 112] on h3 "Energy use intensity" at bounding box center [681, 111] width 88 height 13
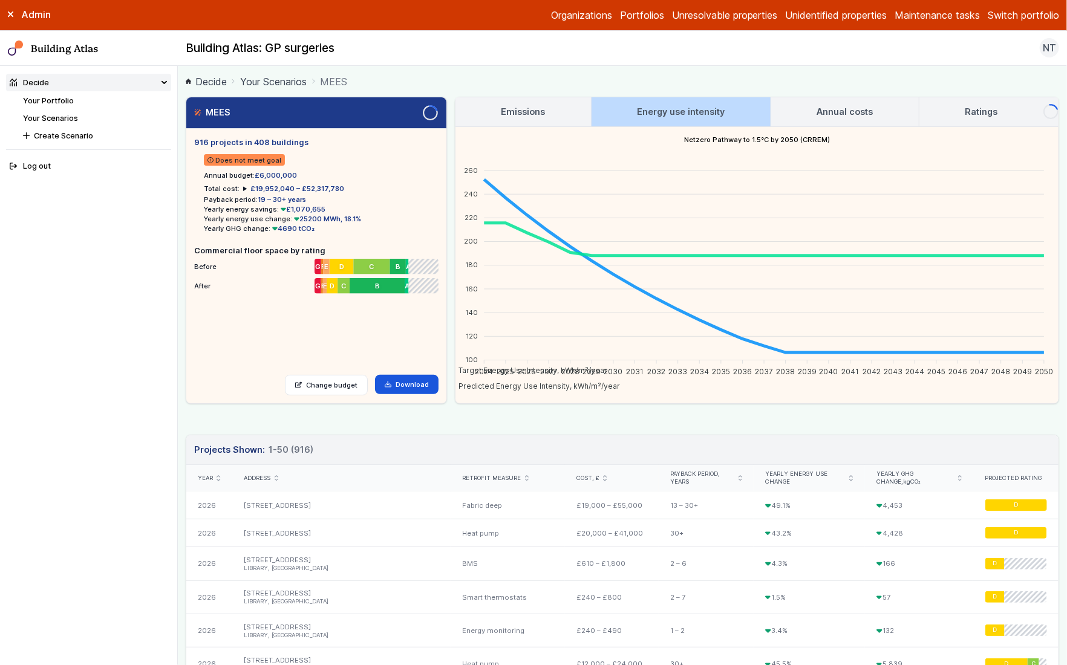
click at [678, 107] on h3 "Energy use intensity" at bounding box center [681, 111] width 88 height 13
click at [823, 113] on h3 "Annual costs" at bounding box center [844, 111] width 56 height 13
click at [859, 110] on h3 "Annual costs" at bounding box center [844, 111] width 56 height 13
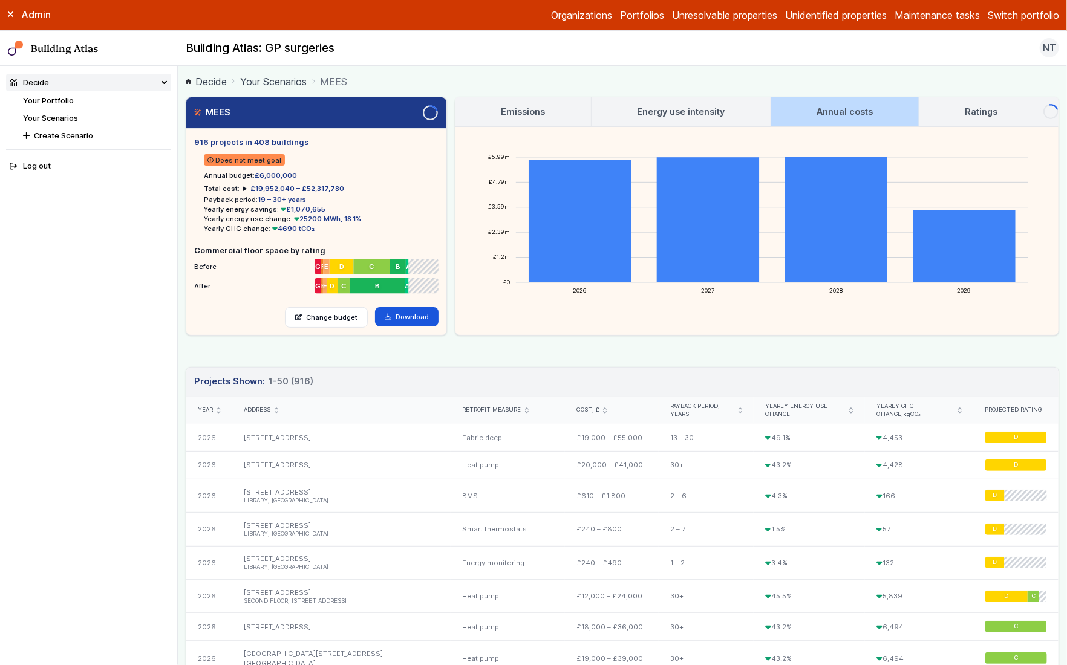
click at [970, 115] on h3 "Ratings" at bounding box center [980, 111] width 33 height 13
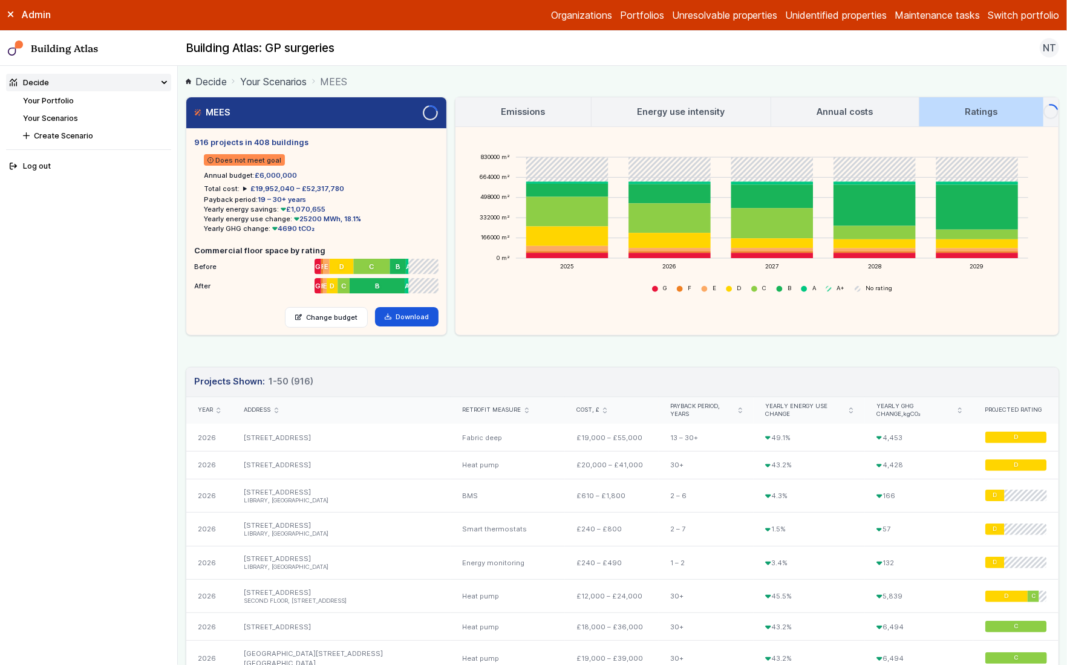
click at [243, 187] on summary "£19,952,040 – £52,317,780" at bounding box center [293, 189] width 101 height 10
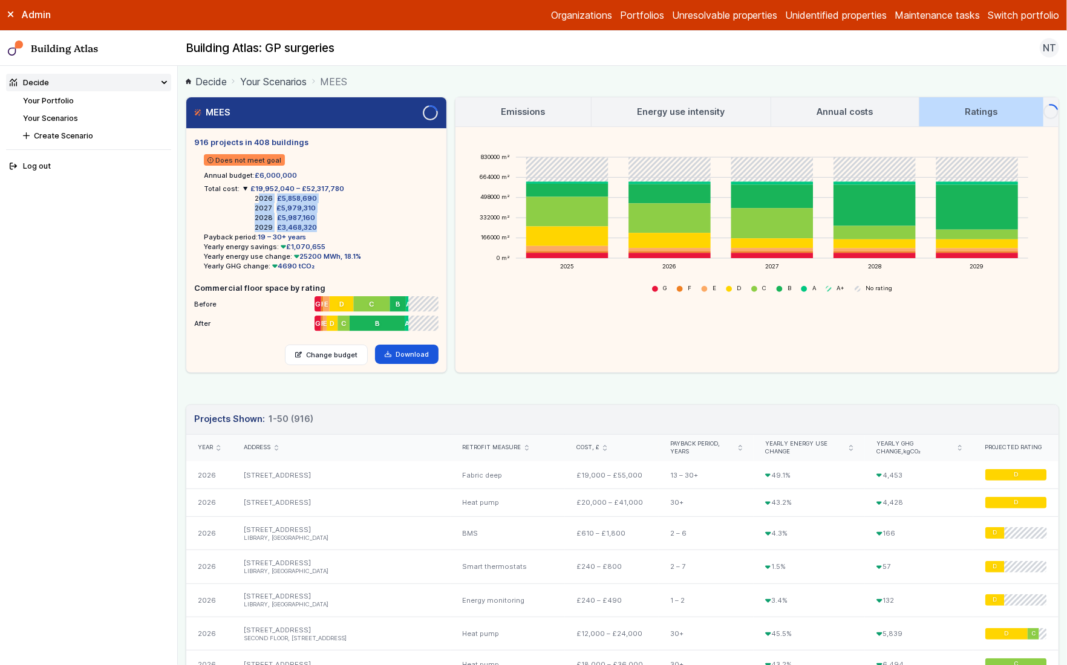
drag, startPoint x: 265, startPoint y: 197, endPoint x: 313, endPoint y: 225, distance: 55.6
click at [313, 225] on dl "2026 £5,858,690 2027 £5,979,310 2028 £5,987,160 2029 £3,468,320" at bounding box center [293, 212] width 101 height 39
click at [313, 225] on div "2029 £3,468,320" at bounding box center [299, 227] width 89 height 10
drag, startPoint x: 258, startPoint y: 174, endPoint x: 297, endPoint y: 174, distance: 38.7
click at [297, 174] on li "Annual budget: £6,000,000" at bounding box center [321, 176] width 235 height 10
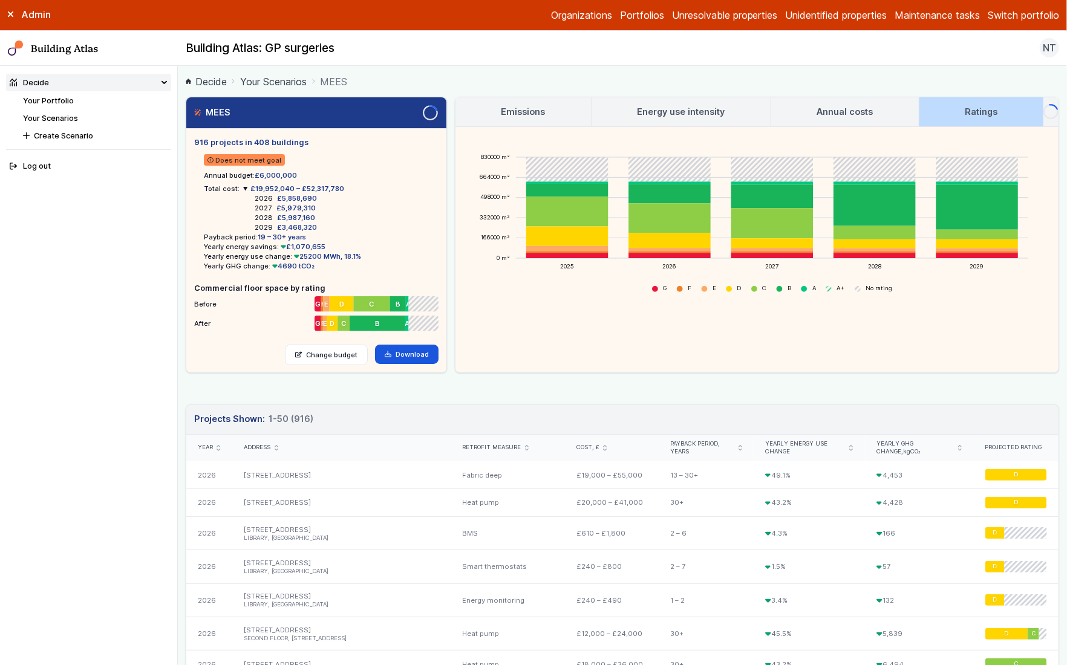
click at [297, 174] on li "Annual budget: £6,000,000" at bounding box center [321, 176] width 235 height 10
